Goal: Information Seeking & Learning: Learn about a topic

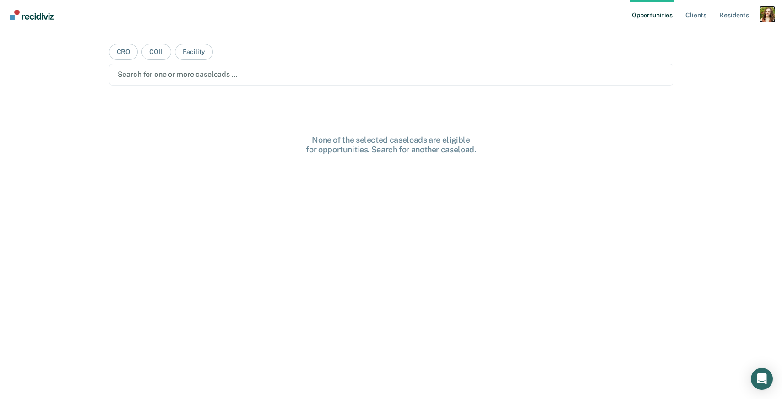
click at [770, 14] on div "Profile dropdown button" at bounding box center [767, 14] width 15 height 15
click at [704, 38] on link "Profile" at bounding box center [730, 37] width 74 height 8
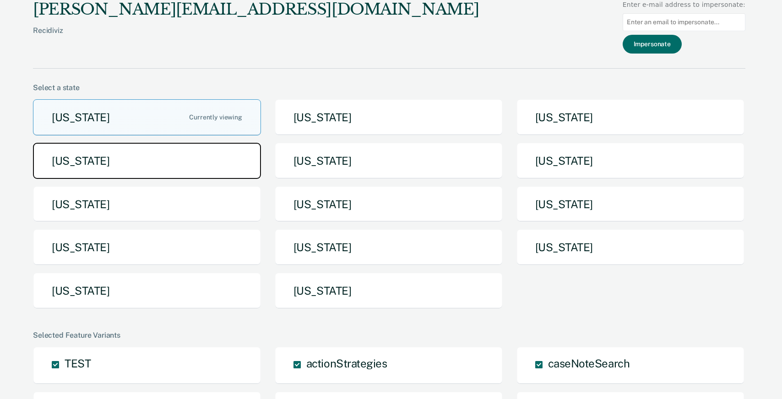
click at [206, 165] on button "[US_STATE]" at bounding box center [147, 161] width 228 height 36
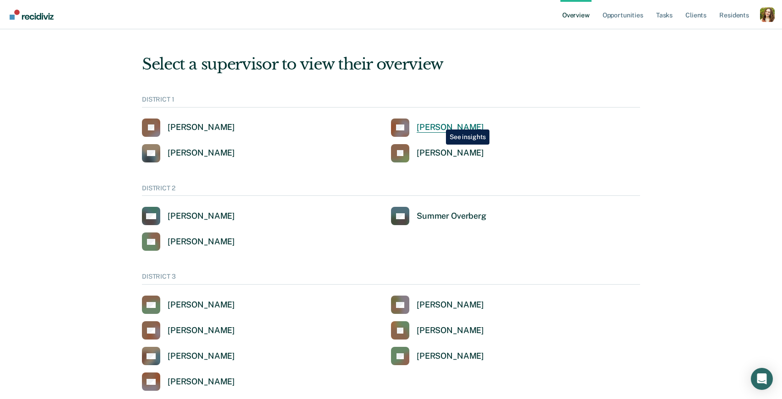
click at [439, 123] on div "[PERSON_NAME]" at bounding box center [449, 127] width 67 height 11
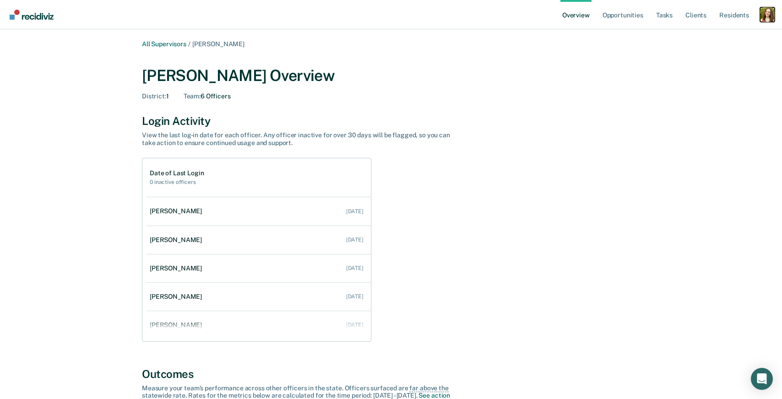
click at [770, 19] on div "Profile dropdown button" at bounding box center [767, 14] width 15 height 15
